Goal: Task Accomplishment & Management: Use online tool/utility

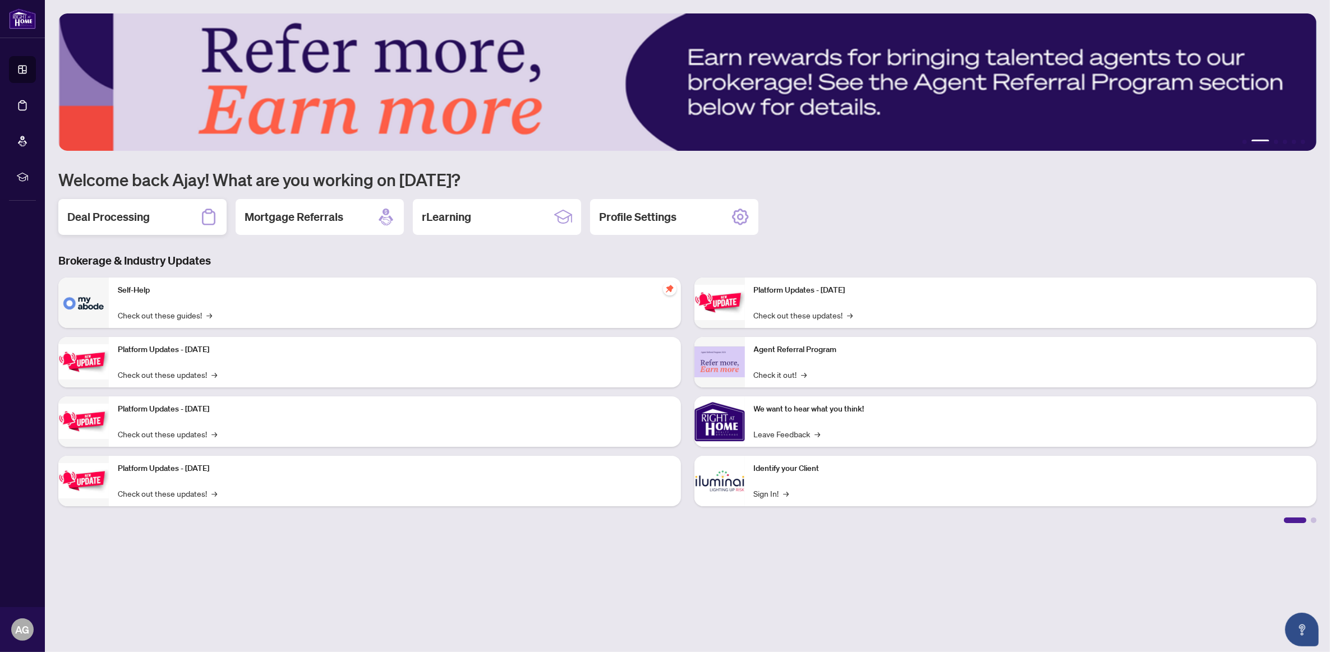
click at [124, 219] on h2 "Deal Processing" at bounding box center [108, 217] width 82 height 16
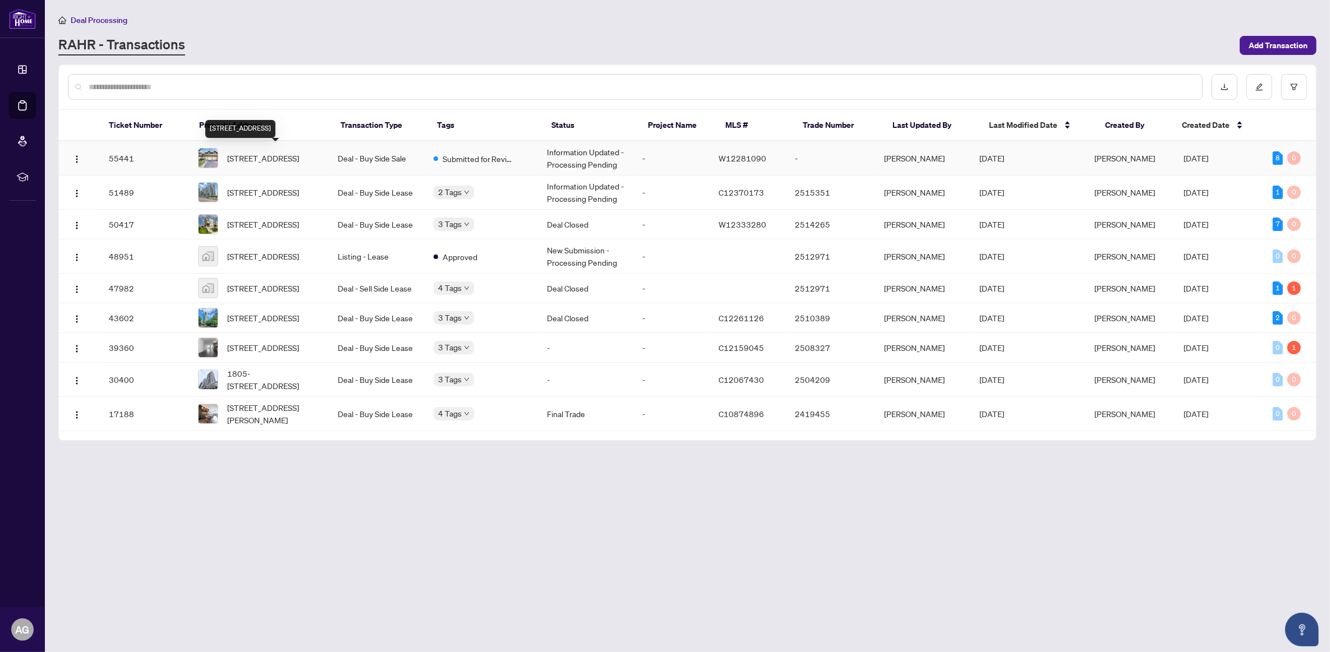
click at [280, 152] on span "[STREET_ADDRESS]" at bounding box center [263, 158] width 72 height 12
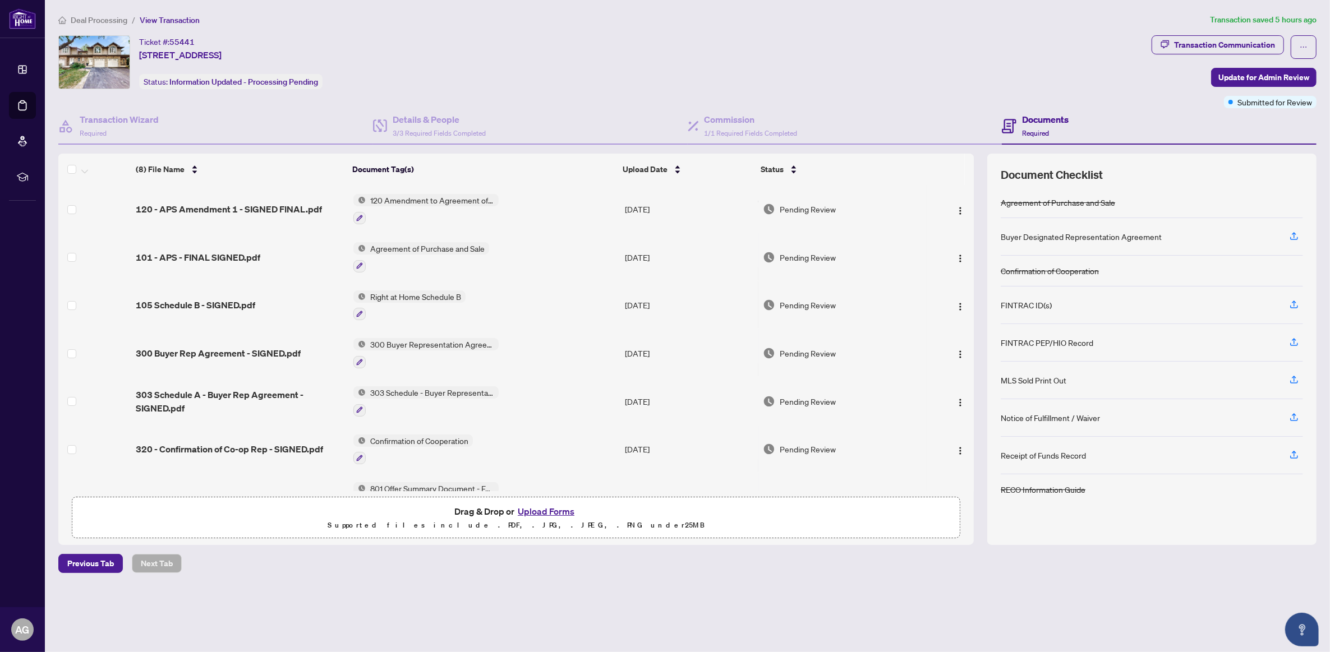
click at [526, 510] on button "Upload Forms" at bounding box center [545, 511] width 63 height 15
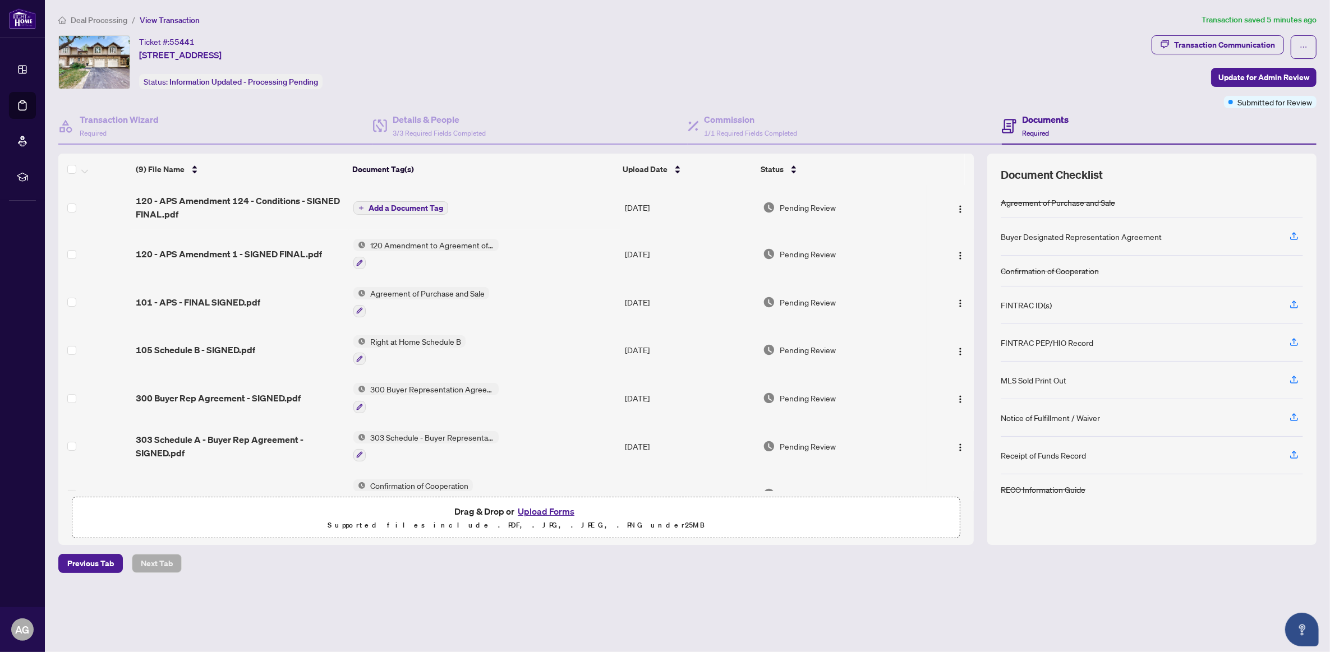
click at [421, 204] on span "Add a Document Tag" at bounding box center [406, 208] width 75 height 8
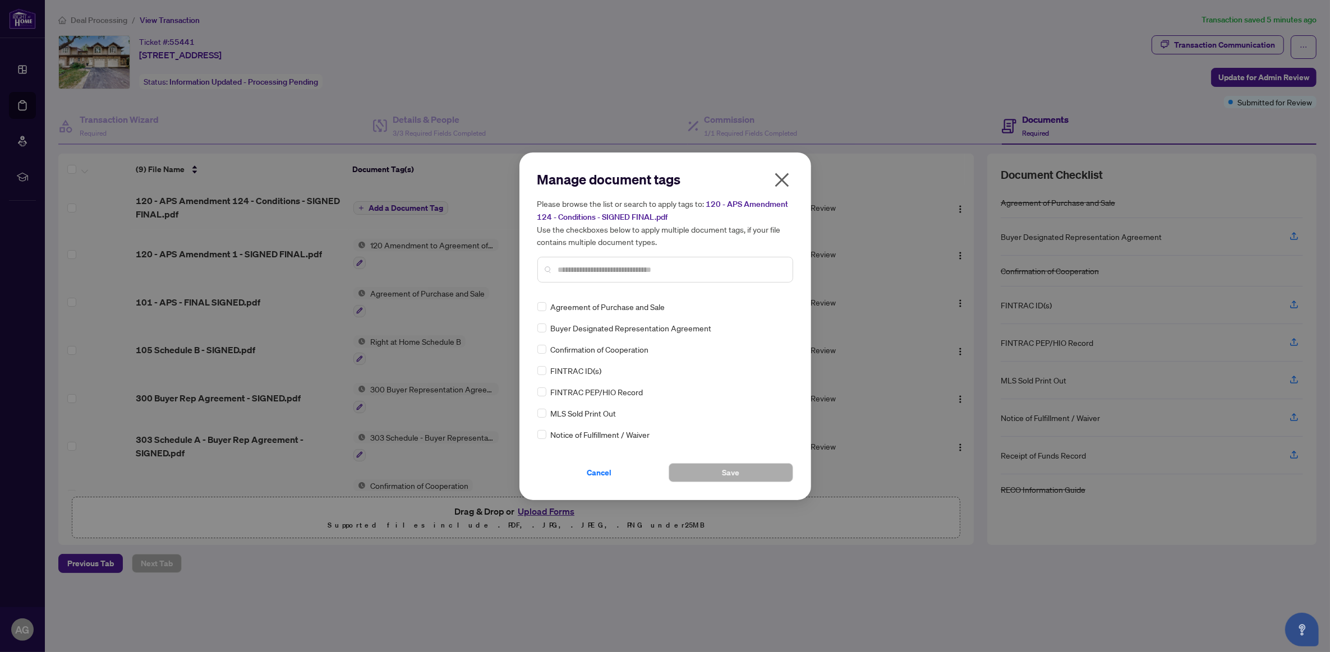
click at [561, 266] on input "text" at bounding box center [670, 270] width 225 height 12
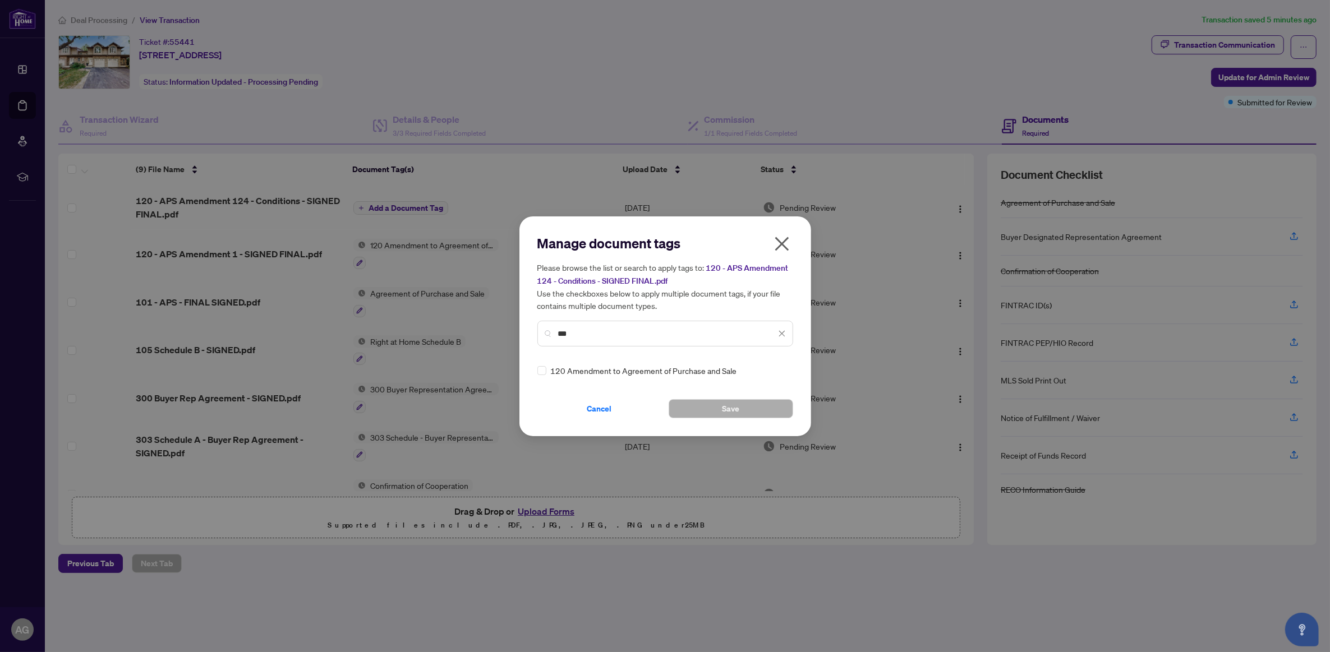
type input "***"
click at [691, 407] on button "Save" at bounding box center [731, 408] width 125 height 19
